Goal: Task Accomplishment & Management: Manage account settings

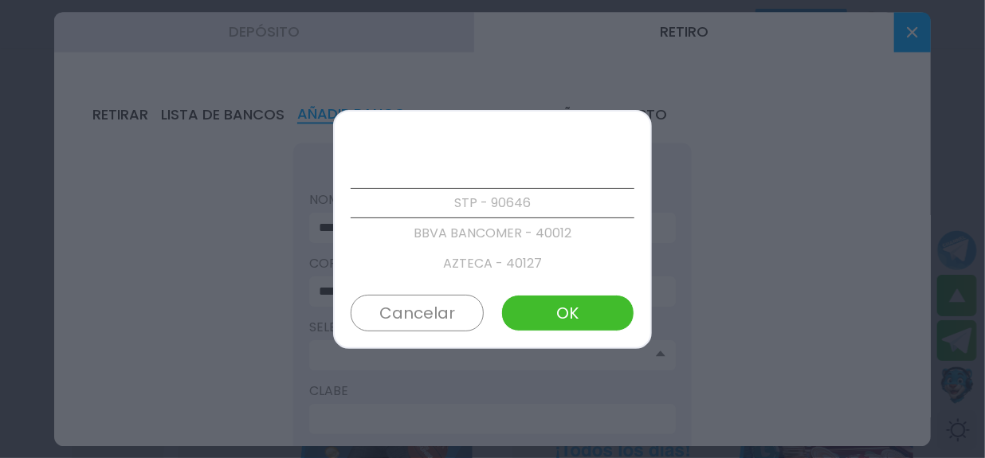
scroll to position [2392, 0]
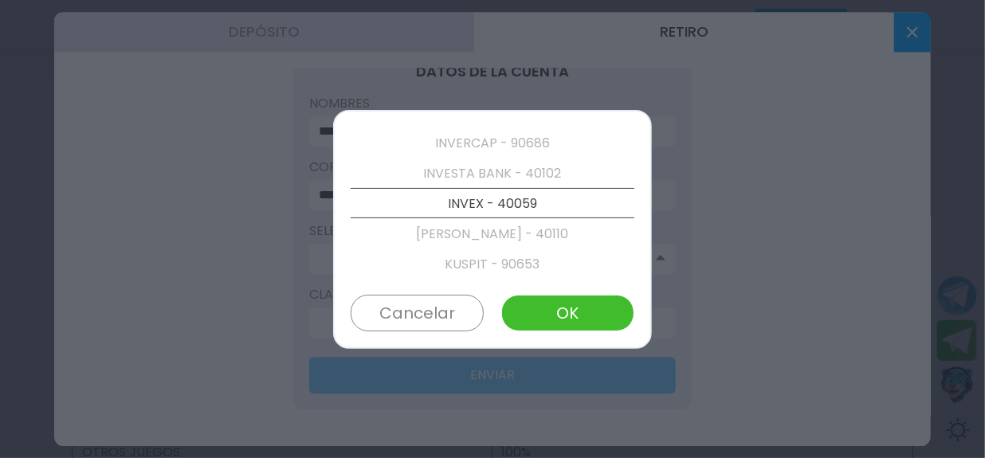
drag, startPoint x: 639, startPoint y: 293, endPoint x: 590, endPoint y: 312, distance: 52.7
drag, startPoint x: 590, startPoint y: 312, endPoint x: 546, endPoint y: 329, distance: 47.2
click at [550, 329] on button "OK" at bounding box center [567, 313] width 133 height 37
type input "**********"
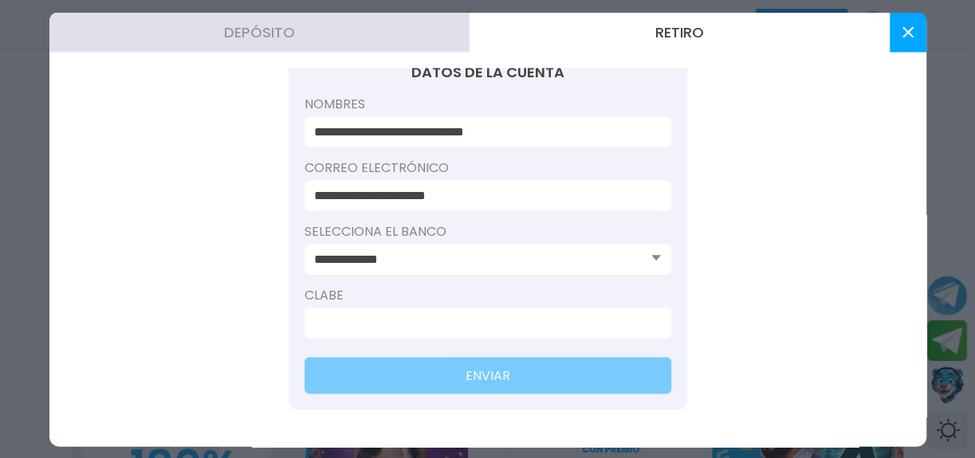
click at [900, 49] on button at bounding box center [908, 32] width 37 height 40
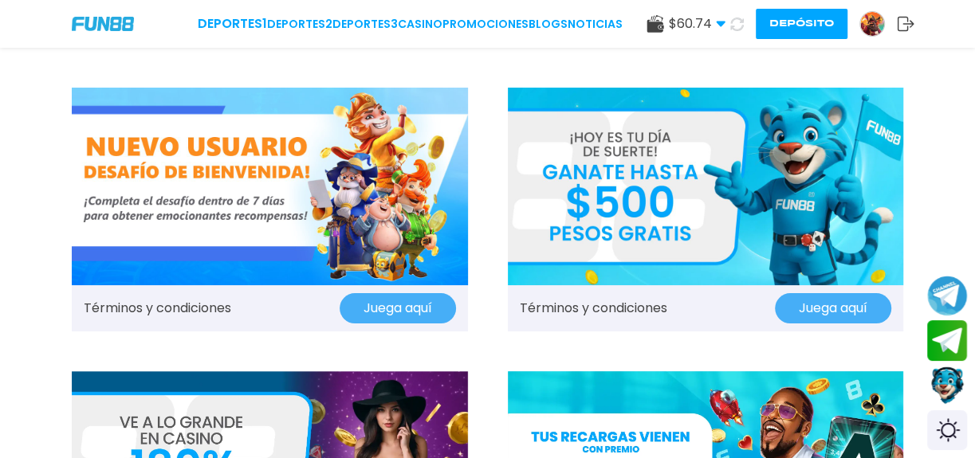
click at [860, 20] on img at bounding box center [872, 24] width 24 height 24
click at [863, 26] on img at bounding box center [872, 24] width 24 height 24
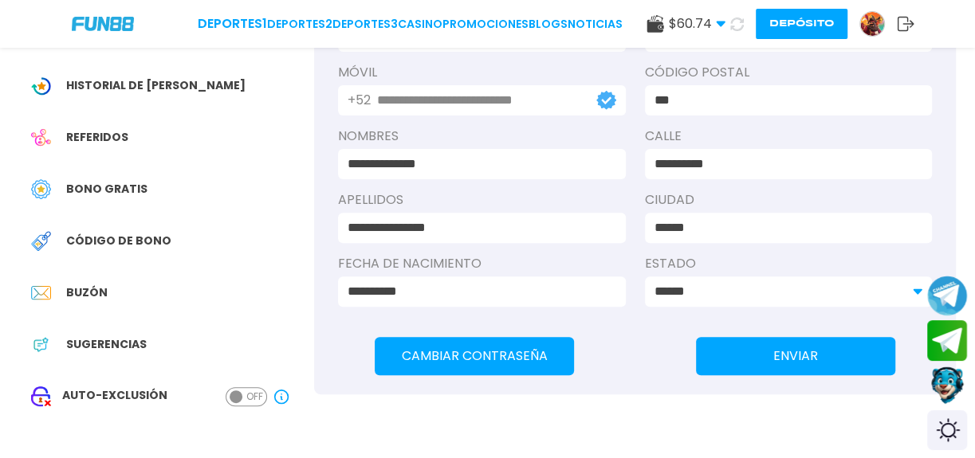
scroll to position [362, 0]
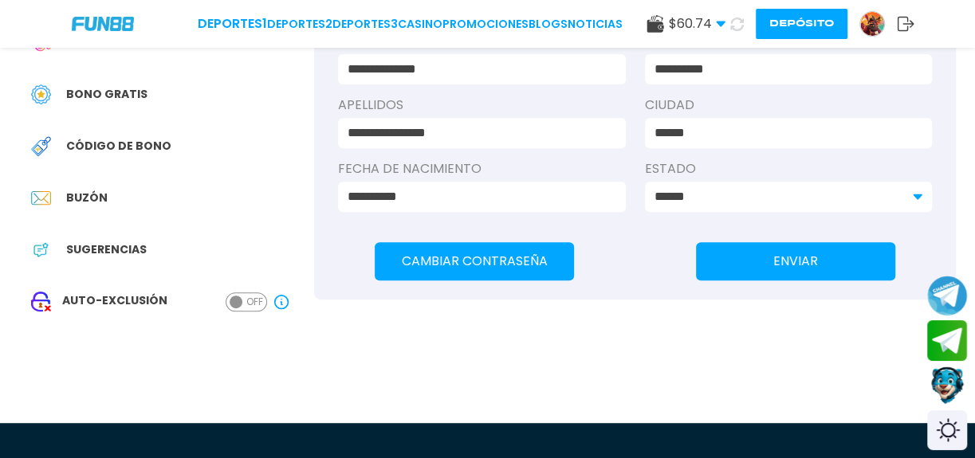
click at [136, 98] on span "Bono Gratis" at bounding box center [106, 94] width 81 height 17
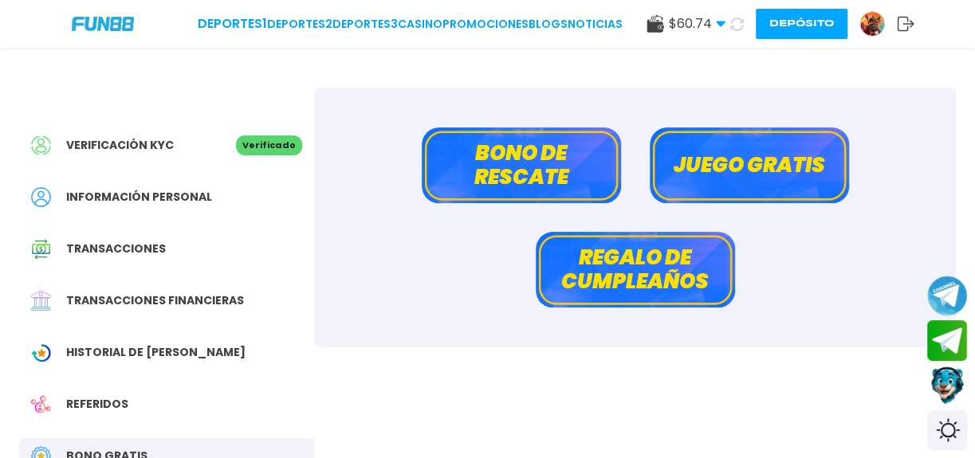
click at [538, 185] on button "Bono de rescate" at bounding box center [521, 166] width 199 height 76
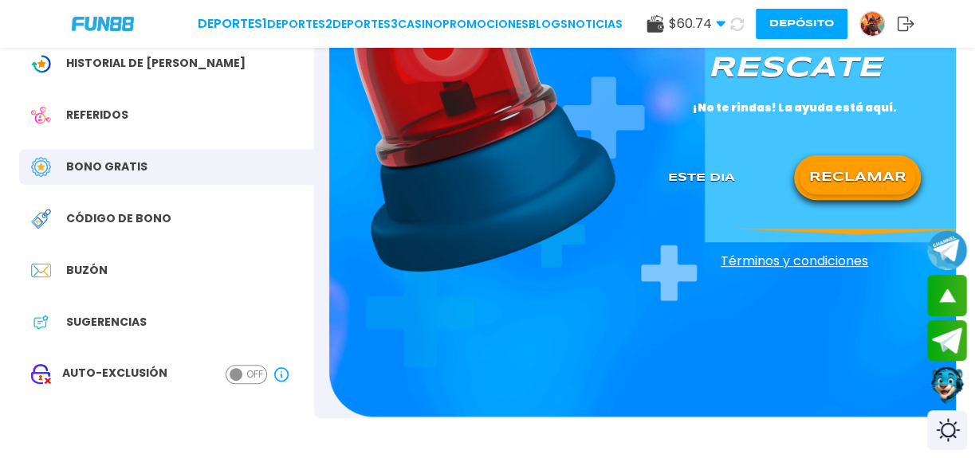
scroll to position [72, 0]
